Goal: Task Accomplishment & Management: Manage account settings

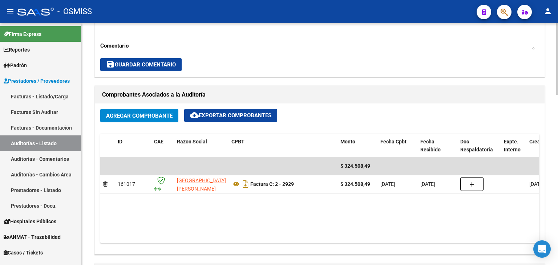
scroll to position [290, 0]
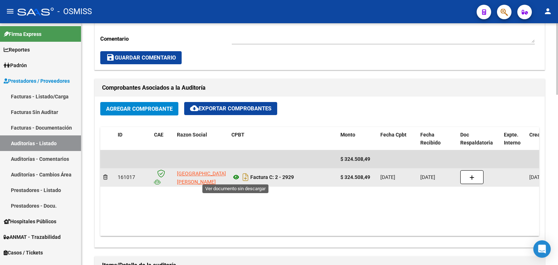
click at [234, 177] on icon at bounding box center [235, 177] width 9 height 9
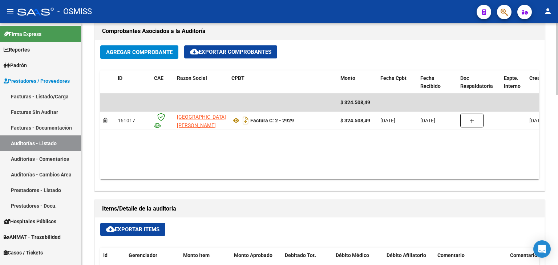
scroll to position [363, 0]
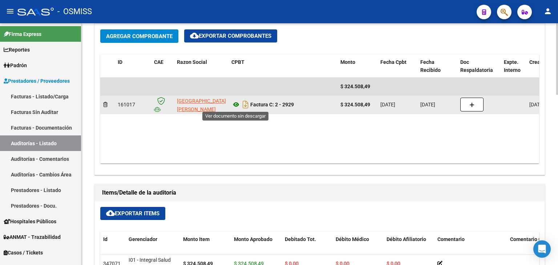
click at [239, 106] on icon at bounding box center [235, 104] width 9 height 9
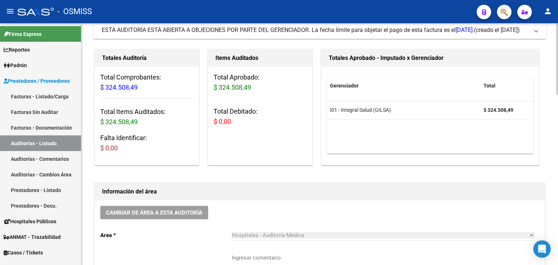
scroll to position [0, 0]
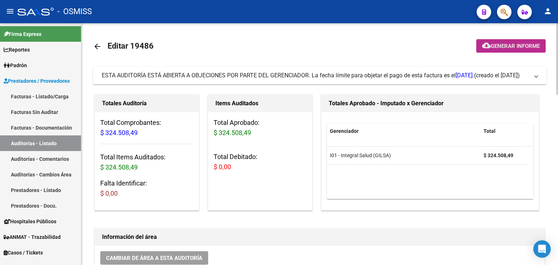
click at [515, 50] on button "cloud_download Generar informe" at bounding box center [510, 45] width 69 height 13
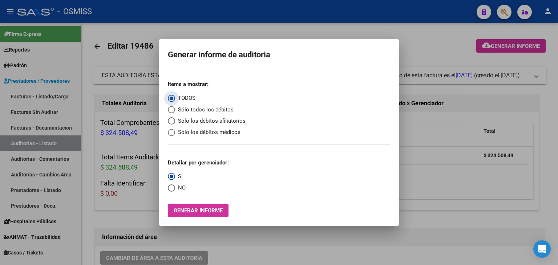
click at [460, 154] on div at bounding box center [279, 132] width 558 height 265
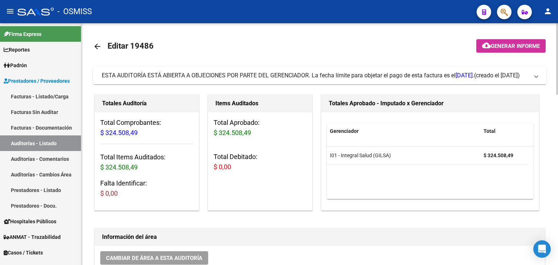
click at [463, 79] on div "ESTA AUDITORÍA ESTÁ ABIERTA A OBJECIONES POR PARTE DEL GERENCIADOR. La fecha lí…" at bounding box center [288, 76] width 372 height 8
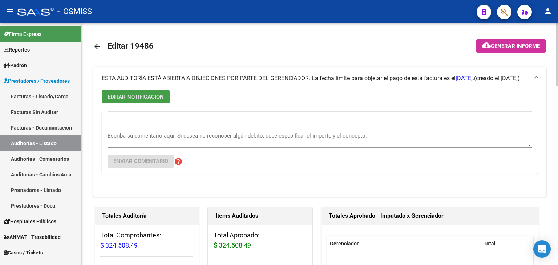
drag, startPoint x: 151, startPoint y: 95, endPoint x: 157, endPoint y: 113, distance: 18.4
click at [151, 95] on span "EDITAR NOTIFICACION" at bounding box center [135, 97] width 56 height 7
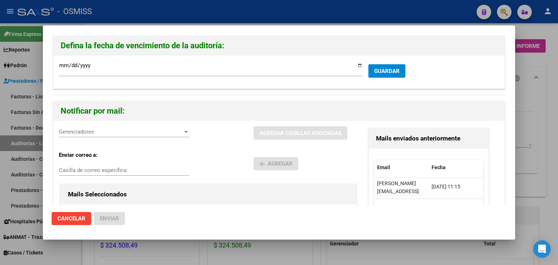
click at [538, 180] on div at bounding box center [279, 132] width 558 height 265
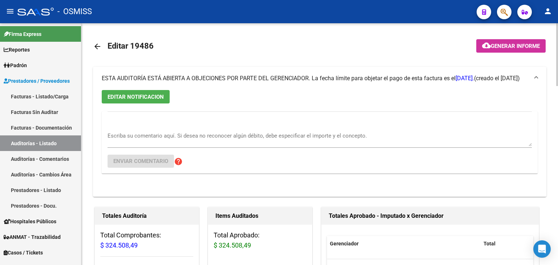
click at [164, 138] on textarea "Escriba su comentario aquí. Si desea no reconocer algún débito, debe especifica…" at bounding box center [319, 139] width 424 height 15
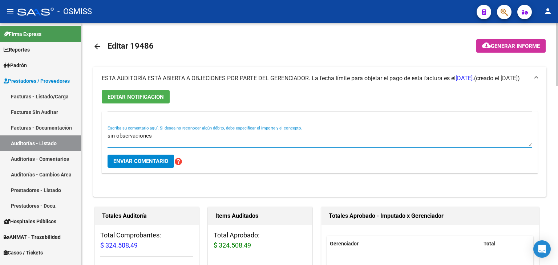
type textarea "sin observaciones"
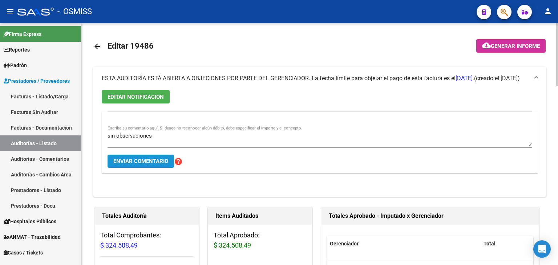
click at [139, 156] on button "Enviar comentario" at bounding box center [140, 161] width 66 height 13
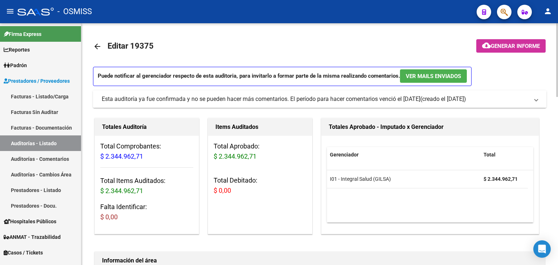
click at [458, 102] on span "(creado el 05/08/2025)" at bounding box center [443, 99] width 46 height 8
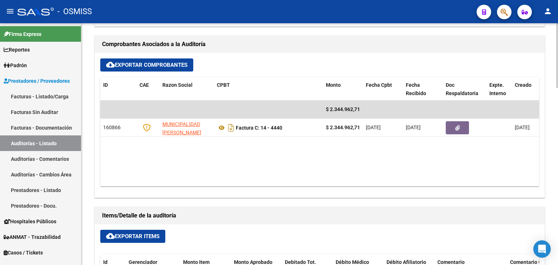
scroll to position [338, 0]
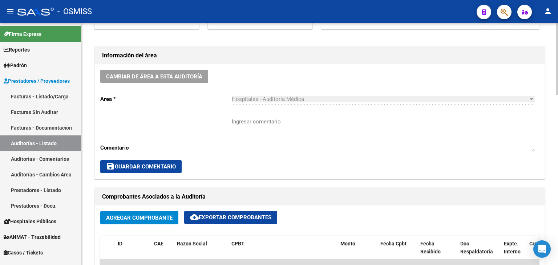
scroll to position [218, 0]
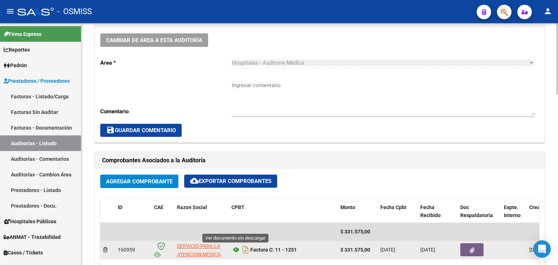
click at [235, 250] on icon at bounding box center [235, 249] width 9 height 9
click at [233, 249] on icon at bounding box center [235, 249] width 9 height 9
click at [244, 247] on icon "Descargar documento" at bounding box center [245, 250] width 9 height 12
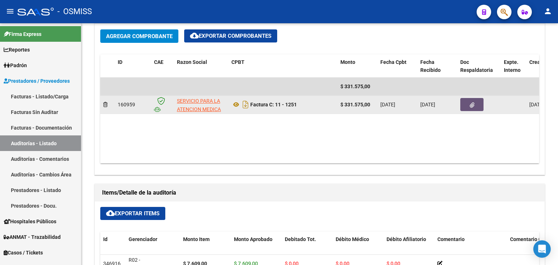
click at [466, 109] on button "button" at bounding box center [471, 104] width 23 height 13
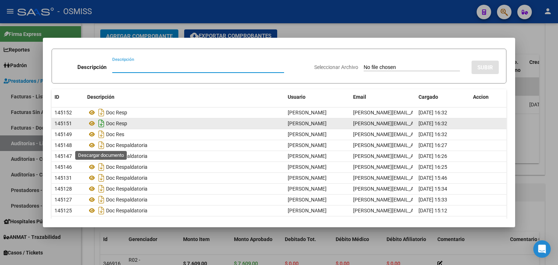
scroll to position [43, 0]
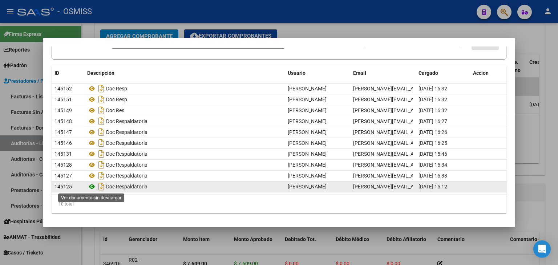
click at [94, 185] on icon at bounding box center [91, 186] width 9 height 9
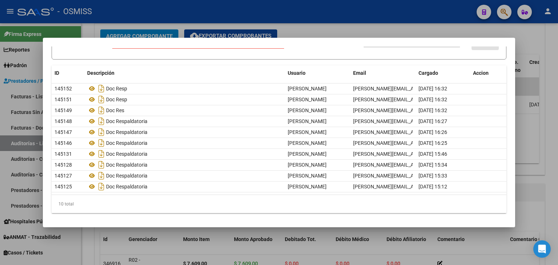
click at [333, 32] on div at bounding box center [279, 132] width 558 height 265
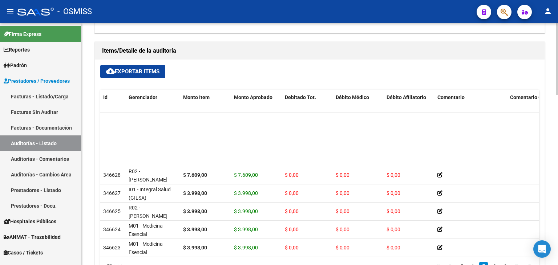
scroll to position [825, 0]
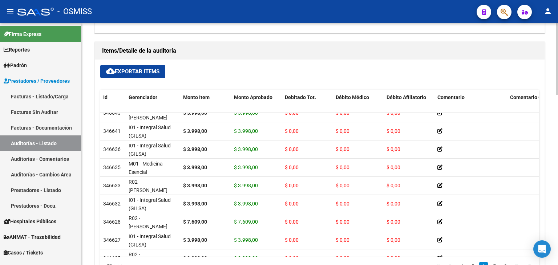
click at [144, 70] on span "cloud_download Exportar Items" at bounding box center [132, 71] width 53 height 7
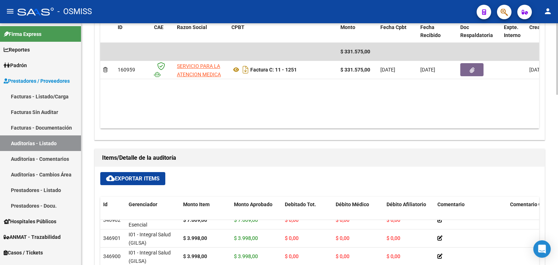
scroll to position [396, 0]
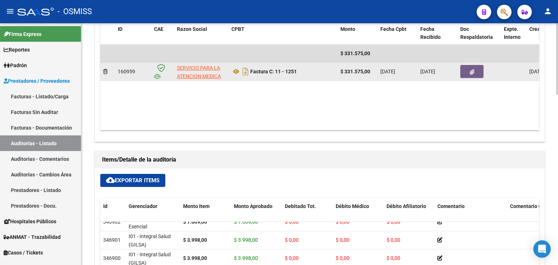
click at [470, 74] on button "button" at bounding box center [471, 71] width 23 height 13
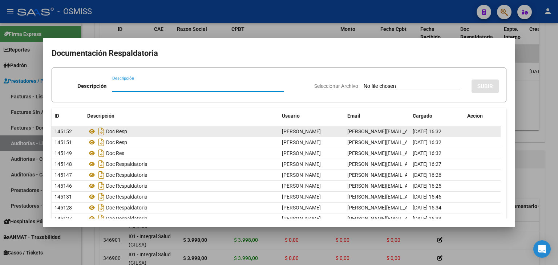
click at [122, 141] on div "Doc Resp" at bounding box center [181, 142] width 189 height 12
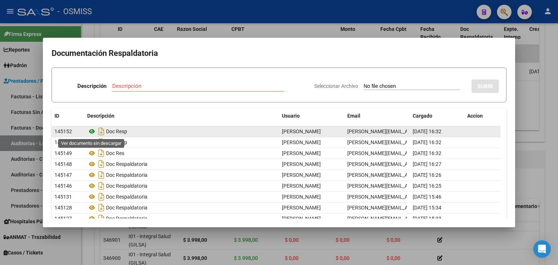
click at [92, 130] on icon at bounding box center [91, 131] width 9 height 9
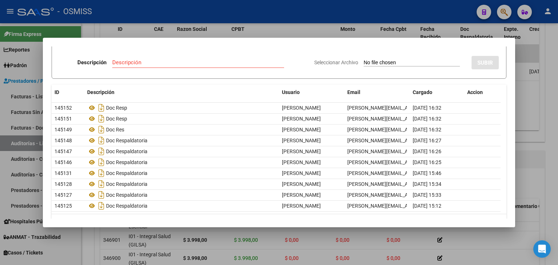
scroll to position [43, 0]
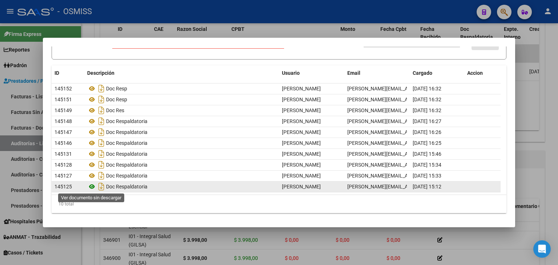
click at [91, 188] on icon at bounding box center [91, 186] width 9 height 9
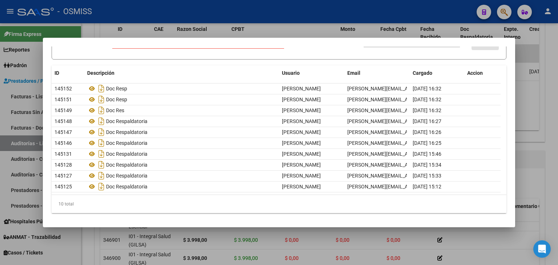
click at [309, 26] on div at bounding box center [279, 132] width 558 height 265
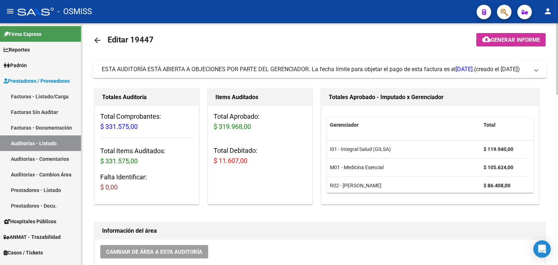
scroll to position [0, 0]
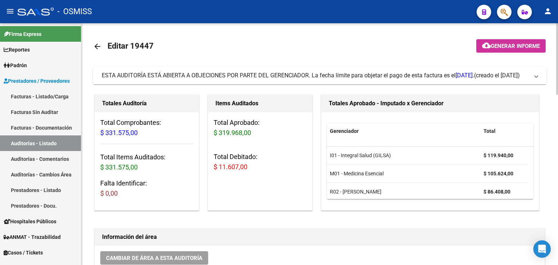
click at [483, 77] on span "(creado el [DATE])" at bounding box center [497, 76] width 46 height 8
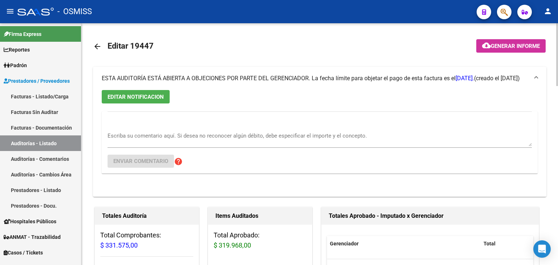
click at [149, 134] on textarea "Escriba su comentario aquí. Si desea no reconocer algún débito, debe especifica…" at bounding box center [319, 139] width 424 height 15
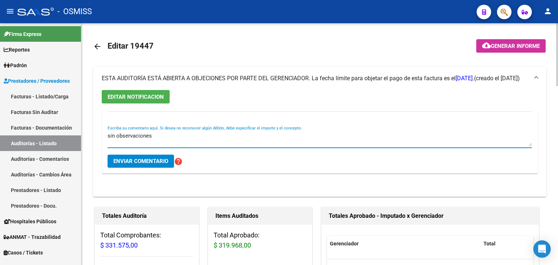
type textarea "sin observaciones"
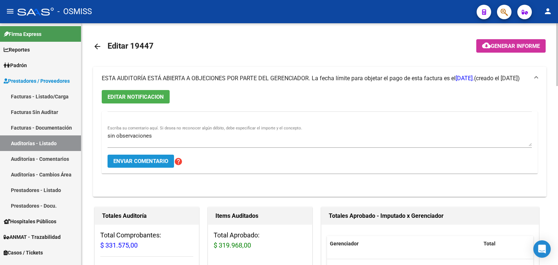
click at [138, 157] on button "Enviar comentario" at bounding box center [140, 161] width 66 height 13
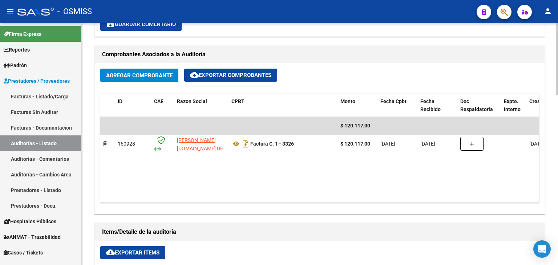
scroll to position [323, 0]
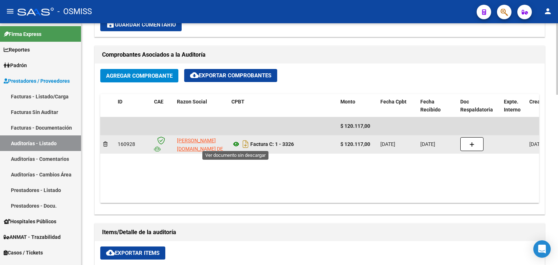
click at [237, 144] on icon at bounding box center [235, 144] width 9 height 9
click at [235, 144] on icon at bounding box center [235, 144] width 9 height 9
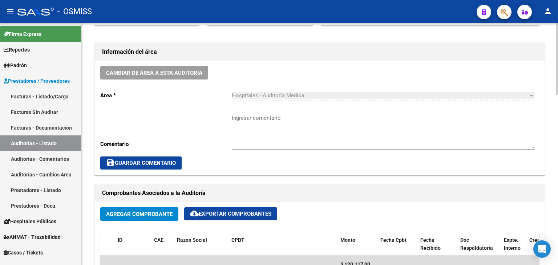
scroll to position [181, 0]
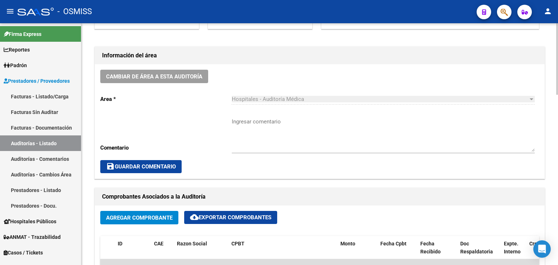
click at [557, 129] on div at bounding box center [557, 113] width 2 height 72
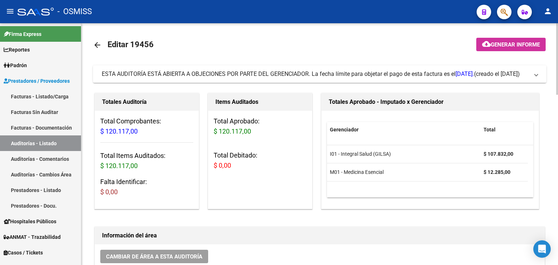
scroll to position [0, 0]
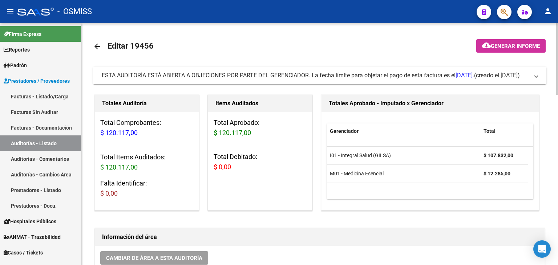
click at [557, 70] on div at bounding box center [557, 59] width 2 height 72
click at [539, 76] on mat-expansion-panel-header "ESTA AUDITORÍA ESTÁ ABIERTA A OBJECIONES POR PARTE DEL GERENCIADOR. La fecha lí…" at bounding box center [319, 75] width 453 height 17
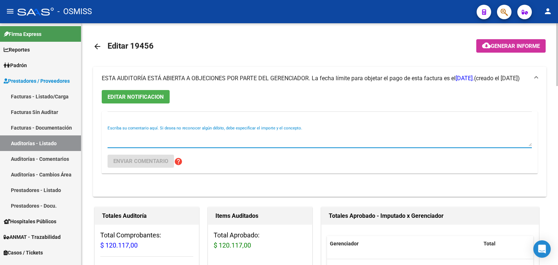
click at [141, 139] on textarea "Escriba su comentario aquí. Si desea no reconocer algún débito, debe especifica…" at bounding box center [319, 139] width 424 height 15
type textarea "sin observaciones"
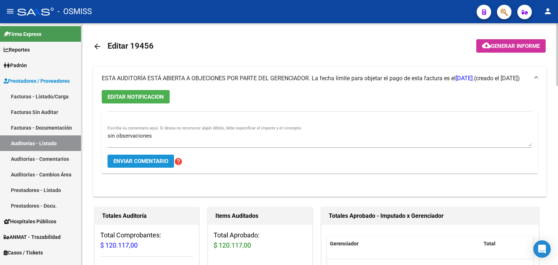
click at [135, 158] on span "Enviar comentario" at bounding box center [140, 161] width 55 height 7
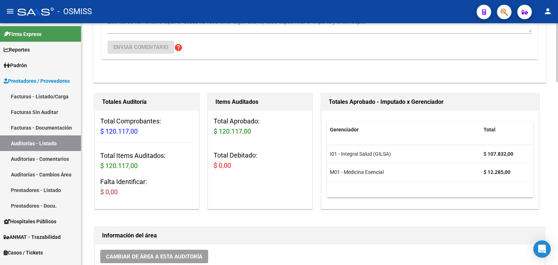
scroll to position [181, 0]
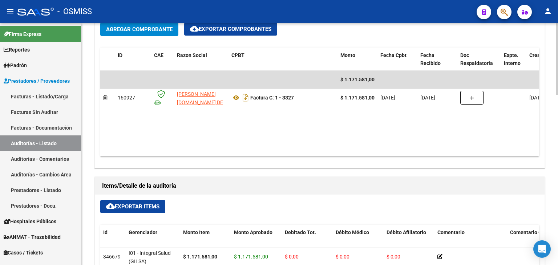
scroll to position [363, 0]
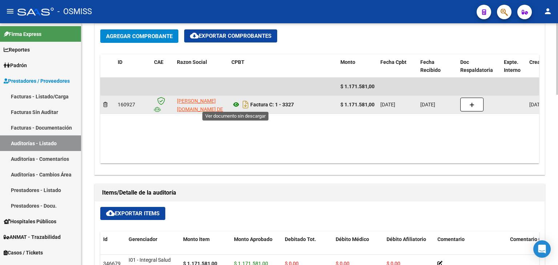
click at [235, 104] on icon at bounding box center [235, 104] width 9 height 9
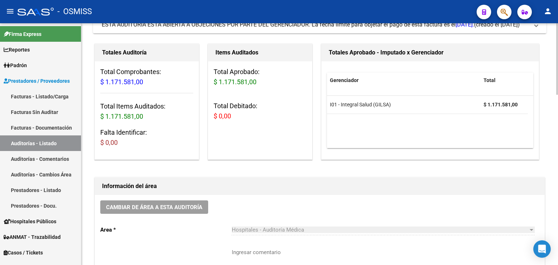
scroll to position [0, 0]
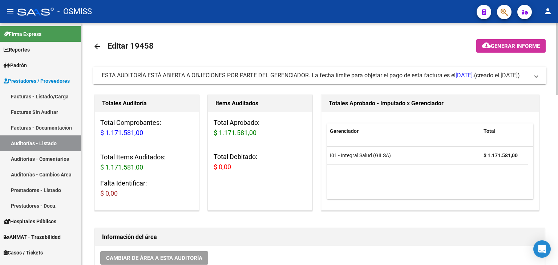
click at [514, 77] on span "(creado el [DATE])" at bounding box center [497, 76] width 46 height 8
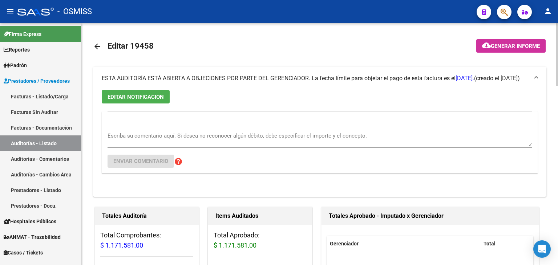
click at [196, 138] on textarea "Escriba su comentario aquí. Si desea no reconocer algún débito, debe especifica…" at bounding box center [319, 139] width 424 height 15
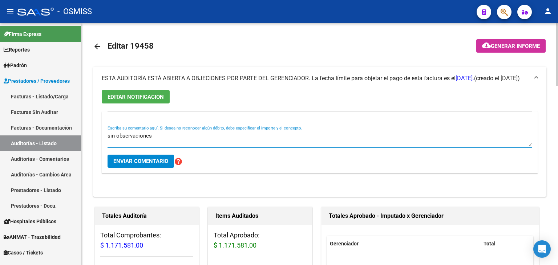
type textarea "sin observaciones"
click at [146, 162] on span "Enviar comentario" at bounding box center [140, 161] width 55 height 7
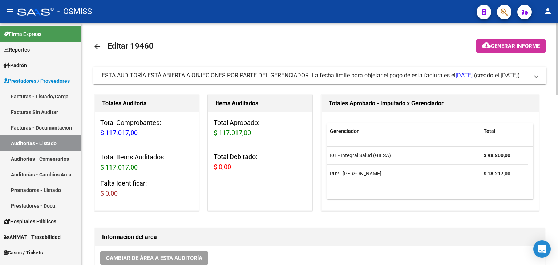
click at [413, 75] on div "ESTA AUDITORÍA ESTÁ ABIERTA A OBJECIONES POR PARTE DEL GERENCIADOR. La fecha lí…" at bounding box center [288, 76] width 372 height 8
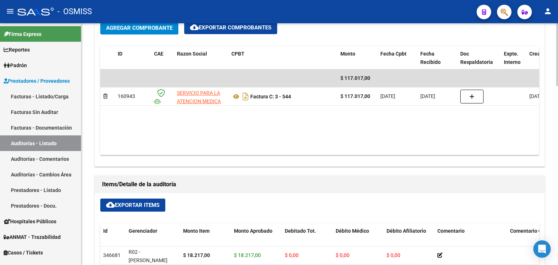
scroll to position [472, 0]
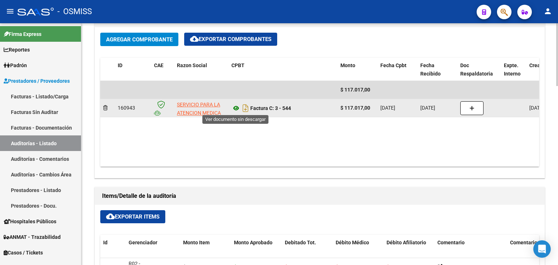
click at [234, 108] on icon at bounding box center [235, 108] width 9 height 9
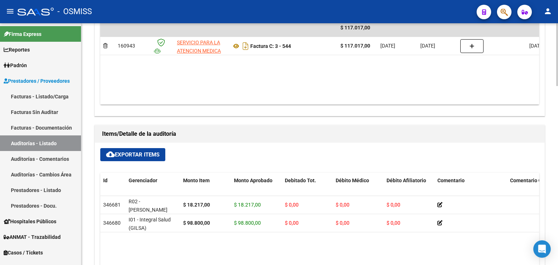
scroll to position [581, 0]
